Goal: Information Seeking & Learning: Learn about a topic

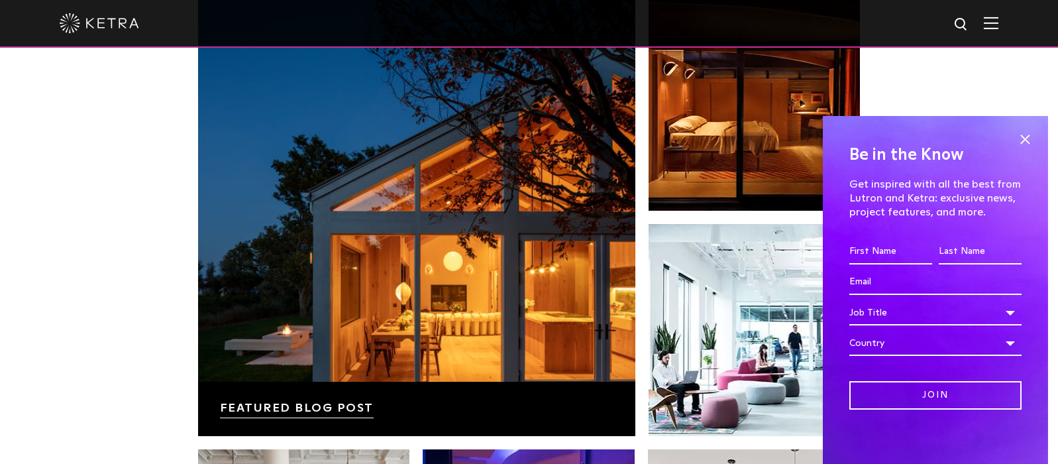
scroll to position [2207, 0]
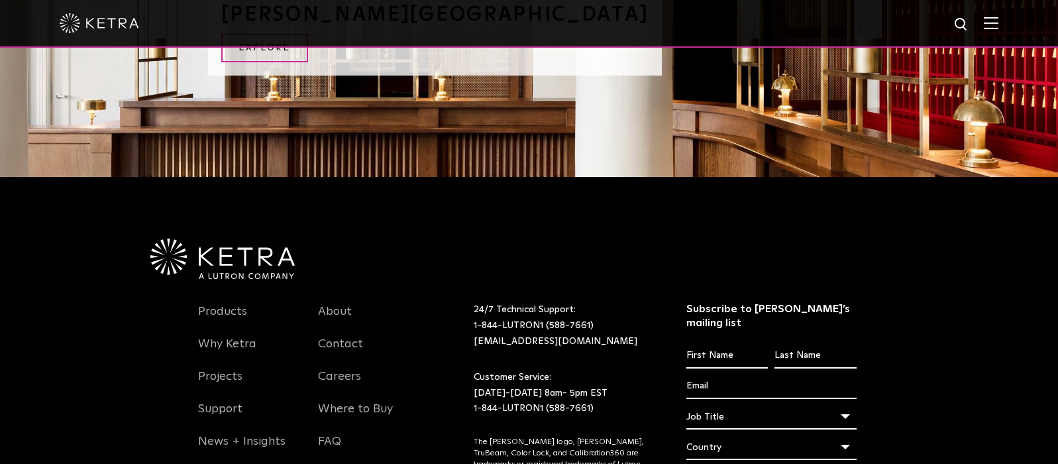
scroll to position [1052, 0]
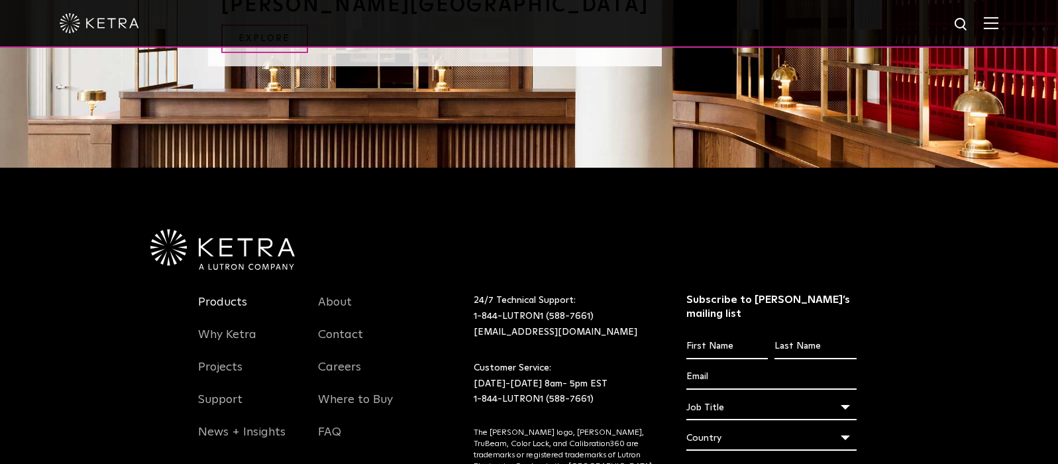
click at [203, 295] on link "Products" at bounding box center [222, 310] width 49 height 30
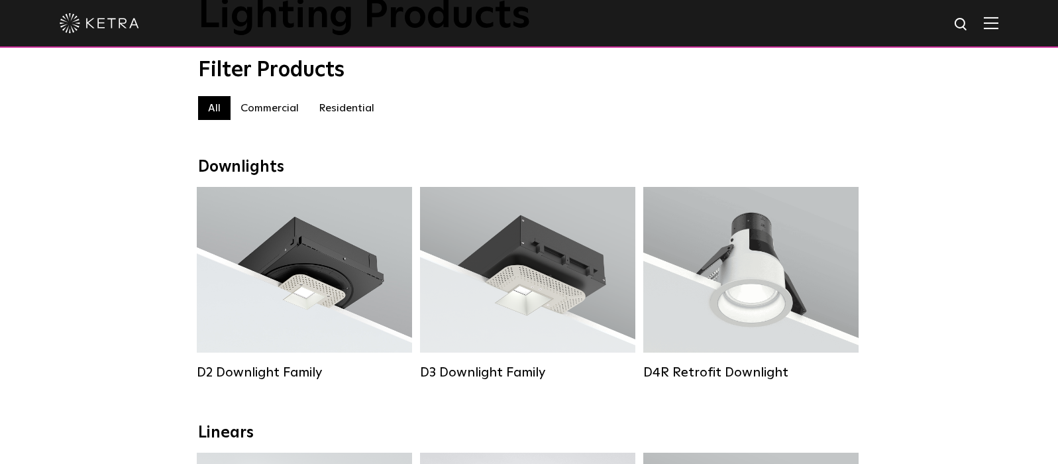
scroll to position [107, 0]
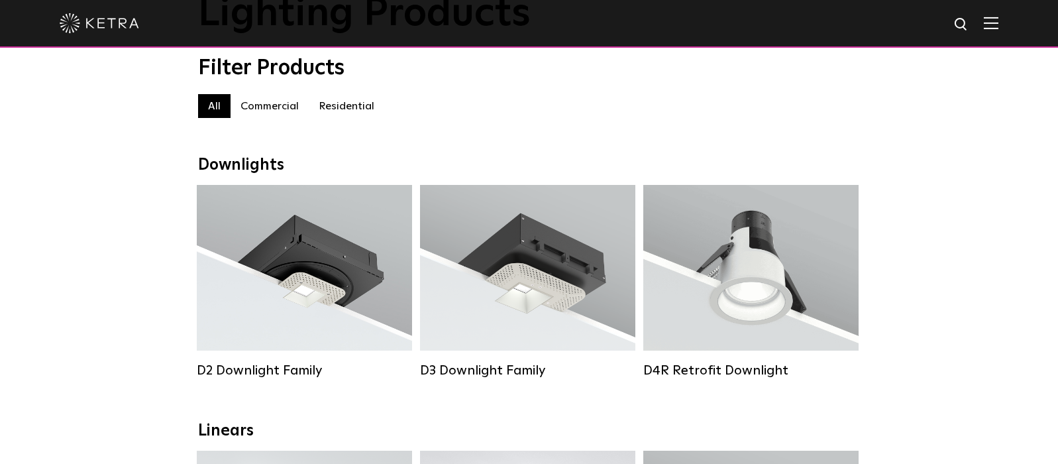
click at [325, 94] on div "Filter Products All All Commercial Residential" at bounding box center [529, 94] width 663 height 76
click at [342, 103] on label "Residential" at bounding box center [347, 106] width 76 height 24
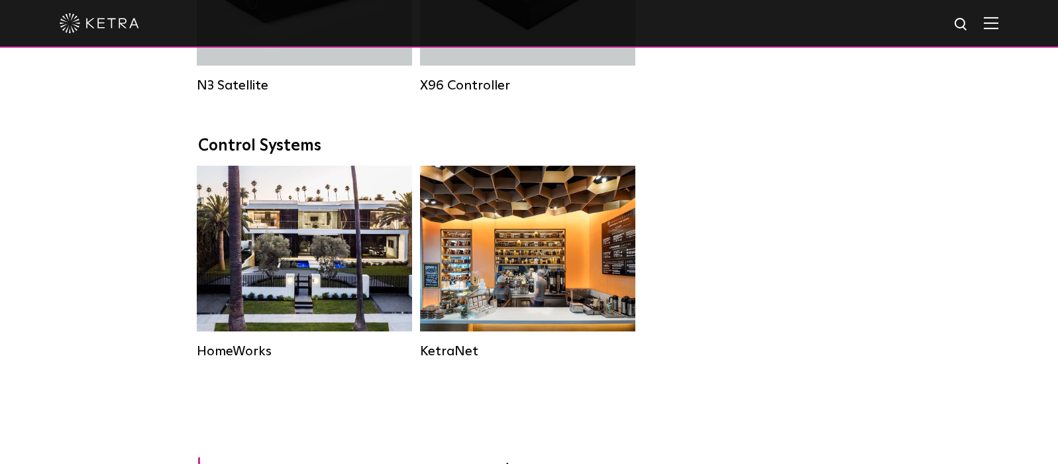
scroll to position [1667, 0]
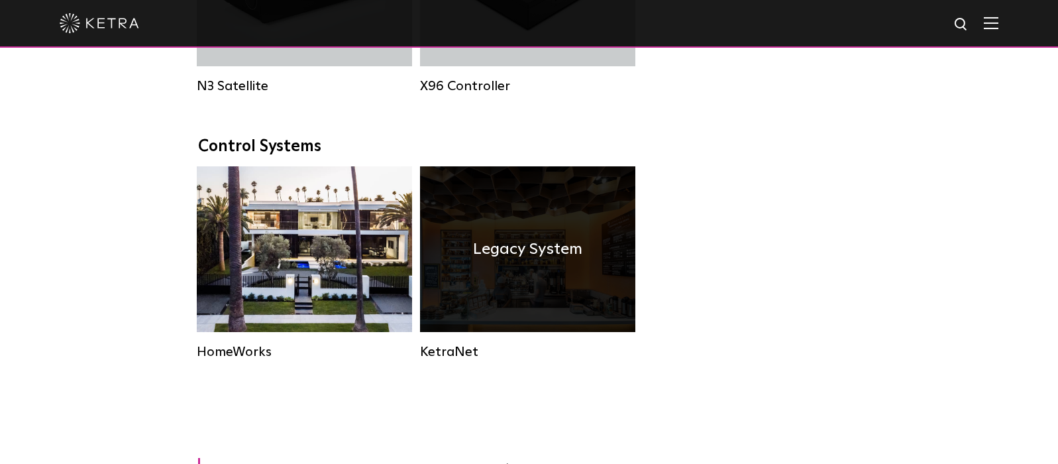
click at [545, 296] on div "Legacy System" at bounding box center [527, 249] width 215 height 166
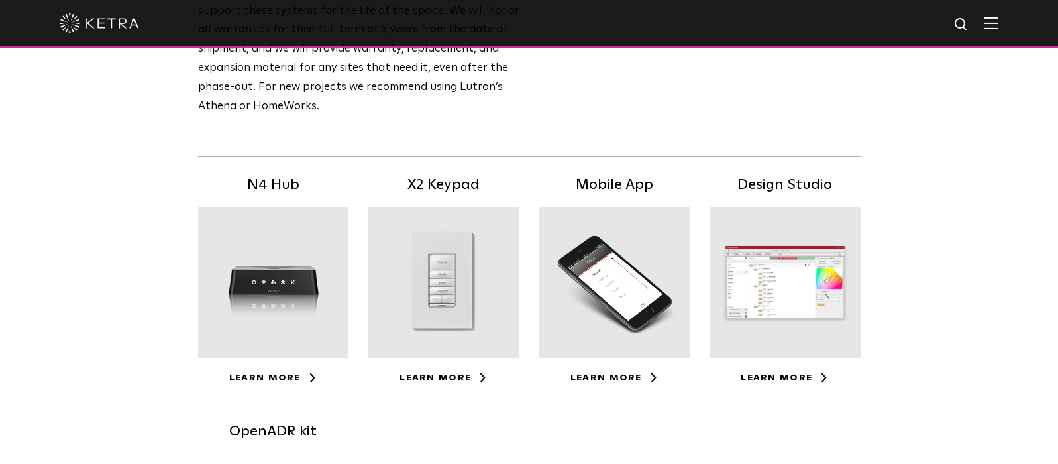
scroll to position [196, 0]
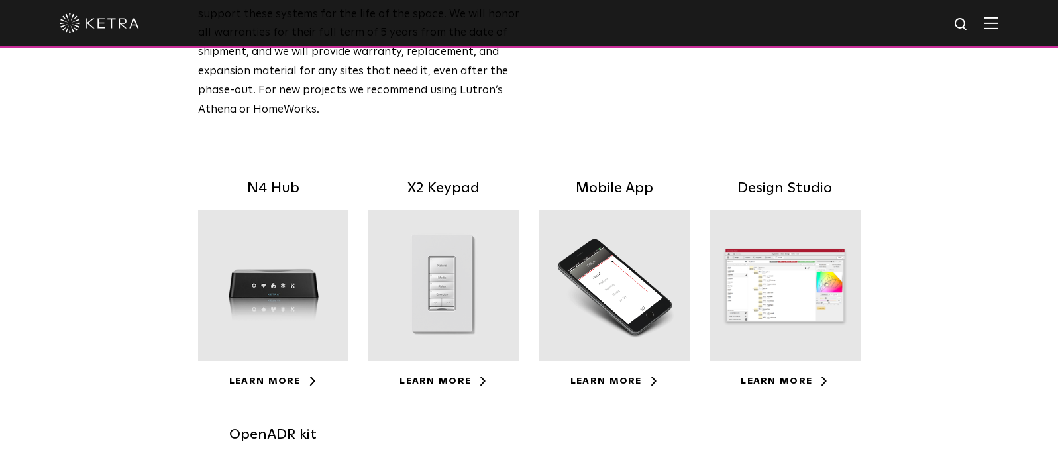
click at [254, 268] on div at bounding box center [273, 285] width 151 height 151
click at [445, 276] on div at bounding box center [443, 285] width 151 height 151
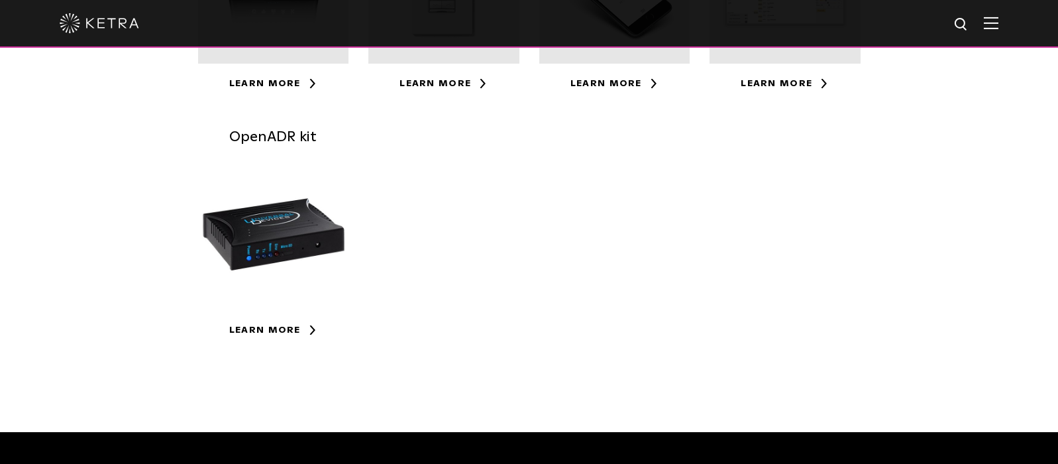
scroll to position [492, 0]
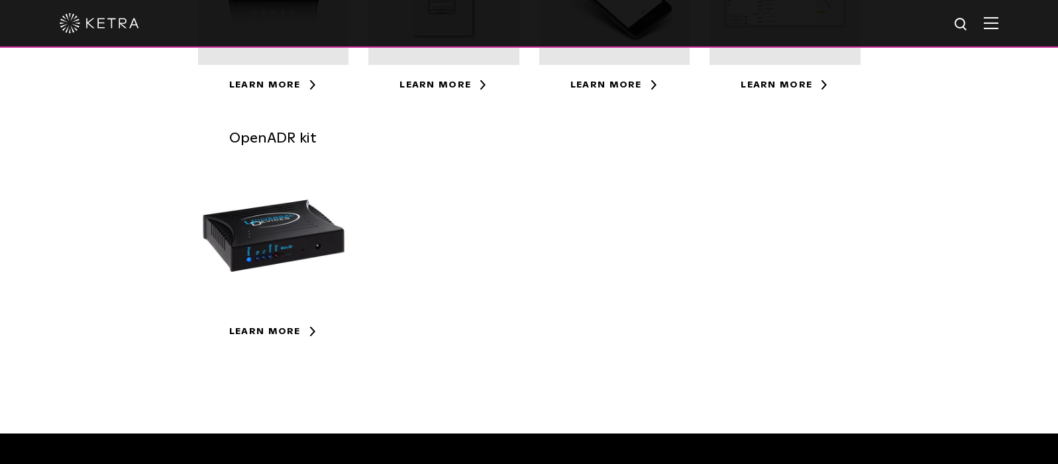
click at [278, 321] on div "Learn More" at bounding box center [273, 330] width 151 height 19
click at [294, 327] on link "Learn More" at bounding box center [273, 331] width 88 height 9
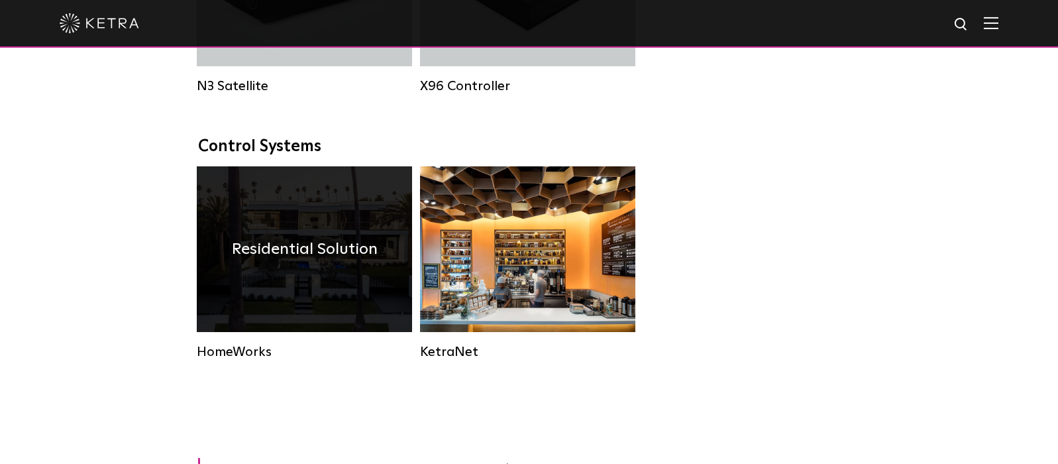
click at [347, 253] on h4 "Residential Solution" at bounding box center [305, 249] width 146 height 25
